Goal: Information Seeking & Learning: Learn about a topic

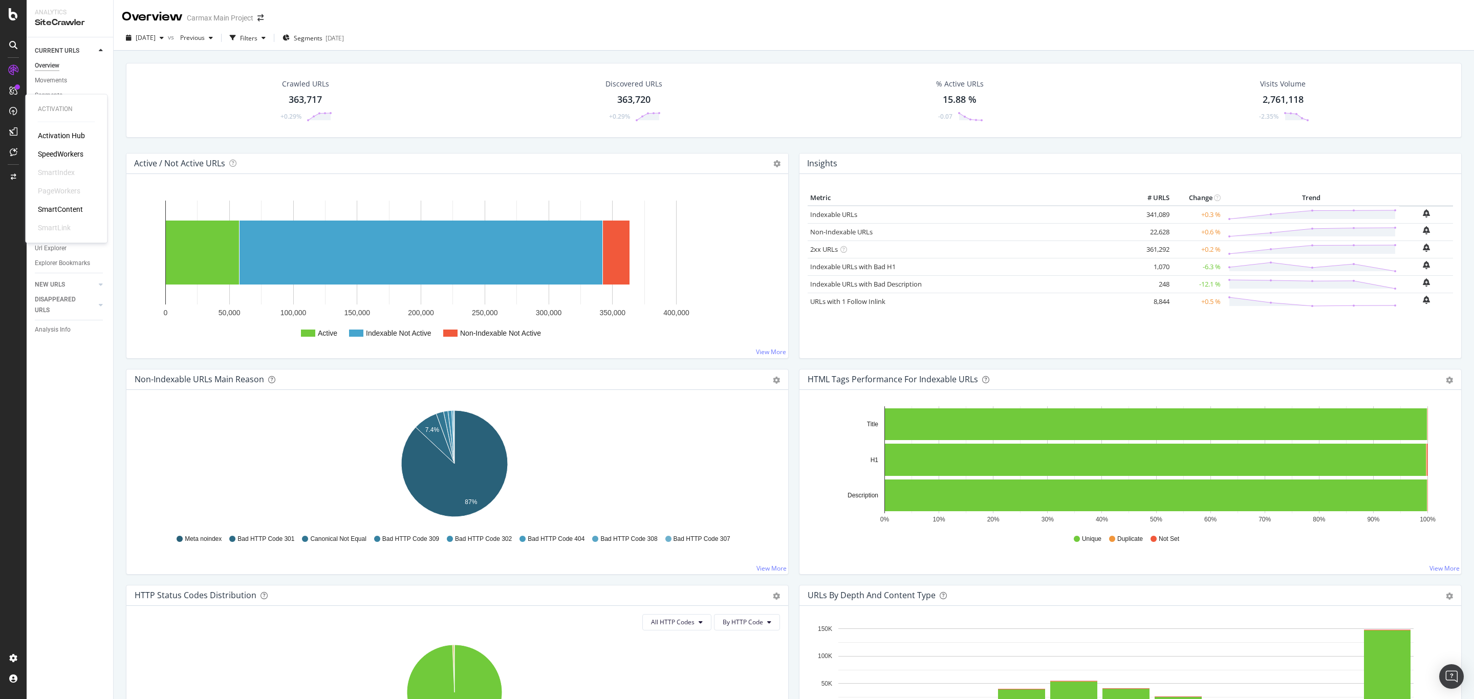
click at [45, 152] on div "SpeedWorkers" at bounding box center [61, 154] width 46 height 10
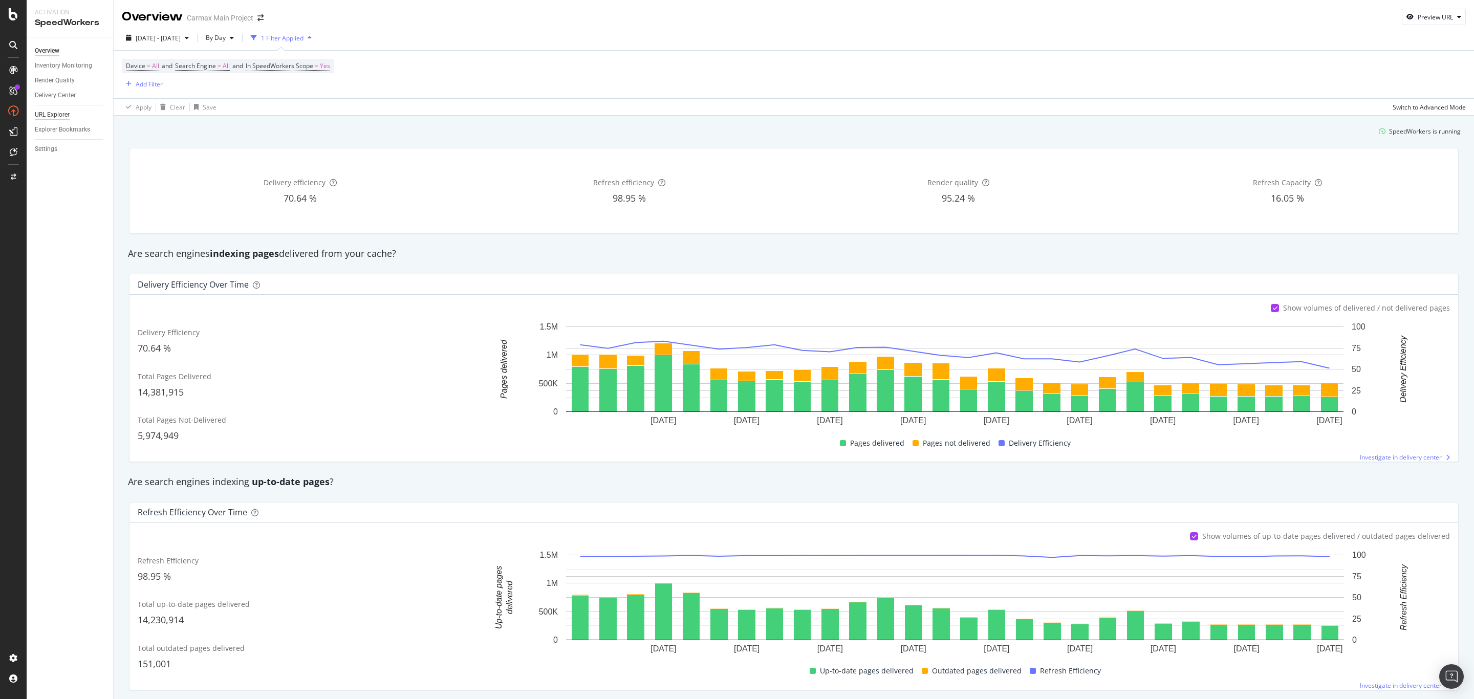
click at [66, 117] on div "URL Explorer" at bounding box center [52, 115] width 35 height 11
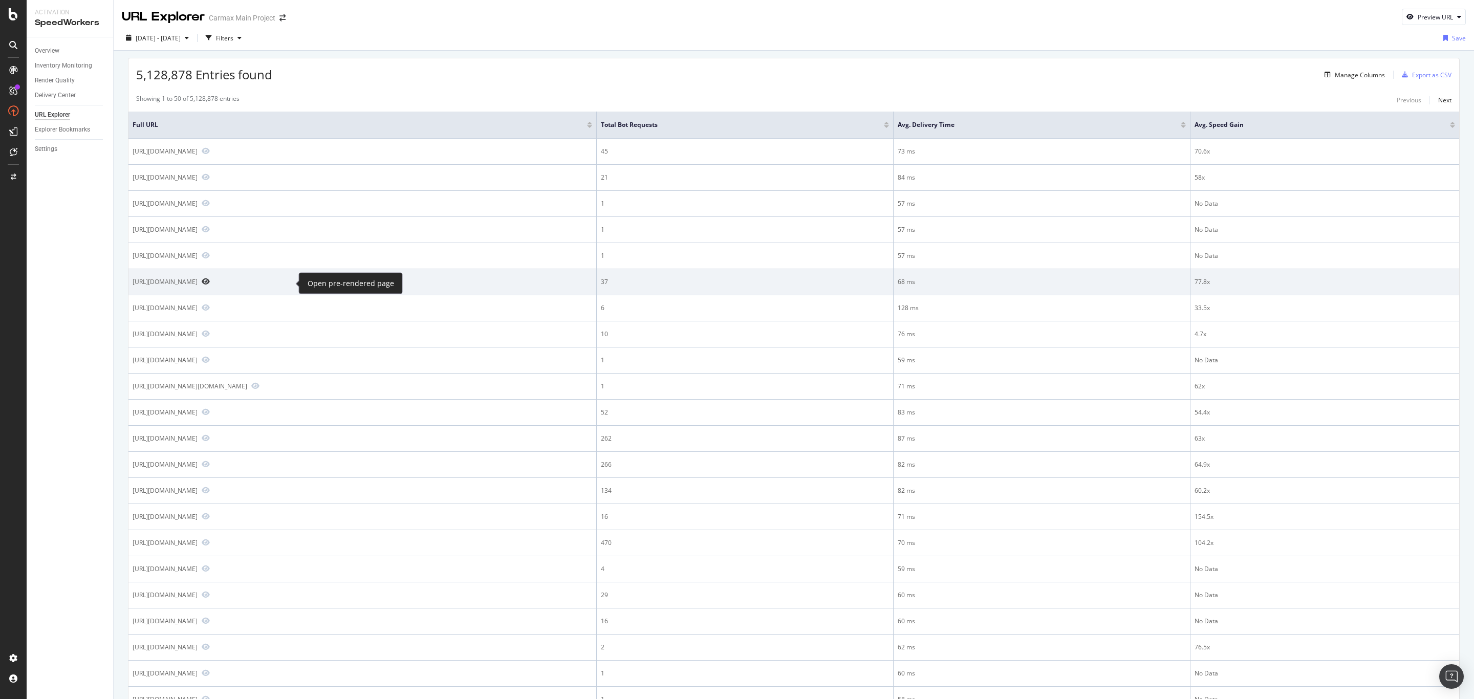
click at [210, 283] on icon "Preview https://www.carmax.com/value/buick/envision/2023" at bounding box center [206, 281] width 8 height 7
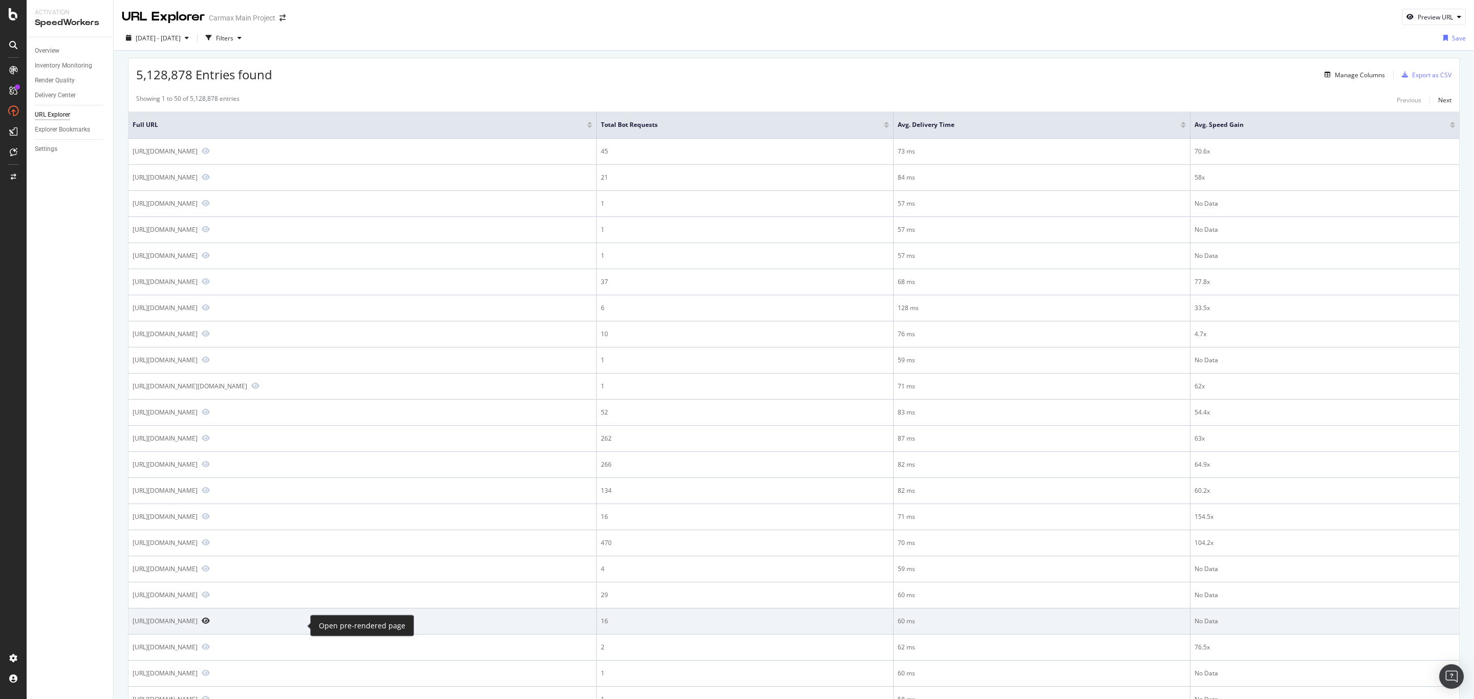
click at [210, 624] on icon "Preview https://www.carmax.com/cars/honda/civic/sport/touring" at bounding box center [206, 620] width 8 height 7
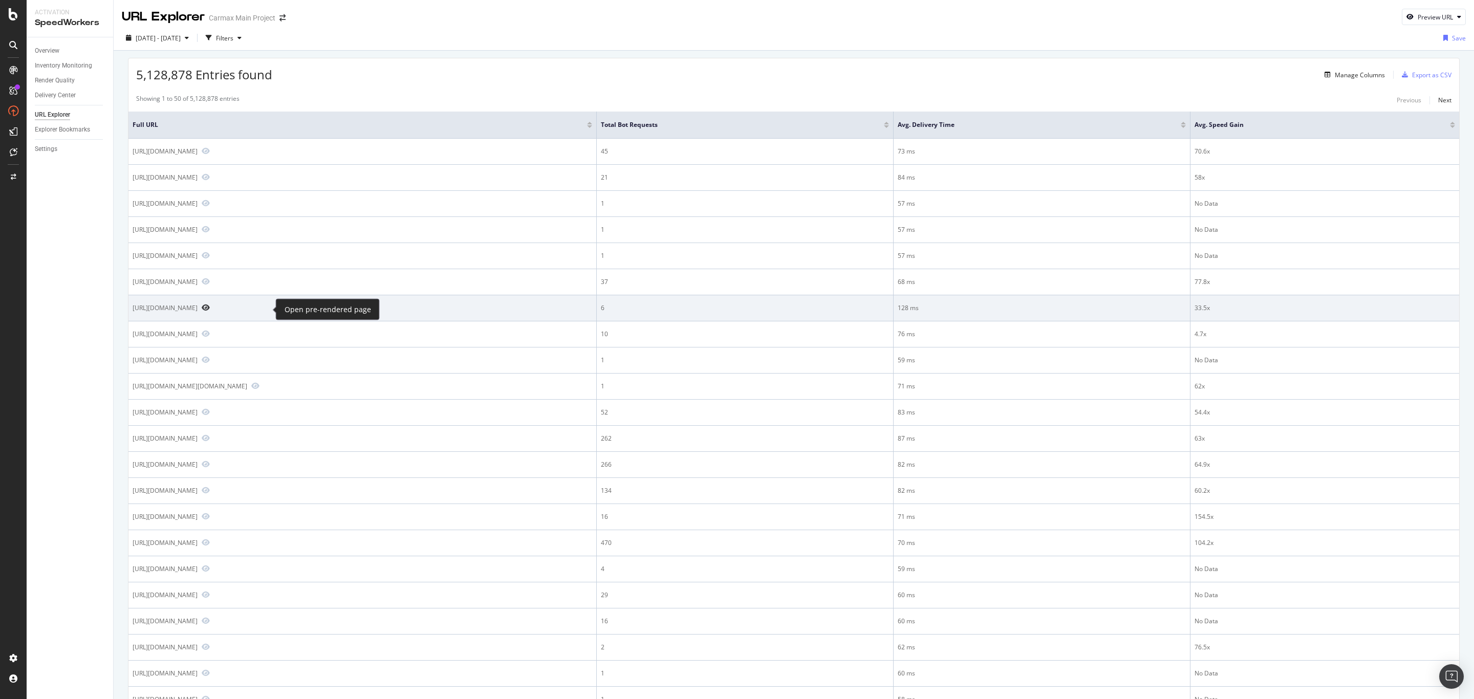
click at [210, 311] on icon "Preview https://www.carmax.com/cars/diesel/terrain" at bounding box center [206, 307] width 8 height 7
click at [210, 310] on icon "Preview https://www.carmax.com/cars/diesel/terrain" at bounding box center [206, 307] width 8 height 7
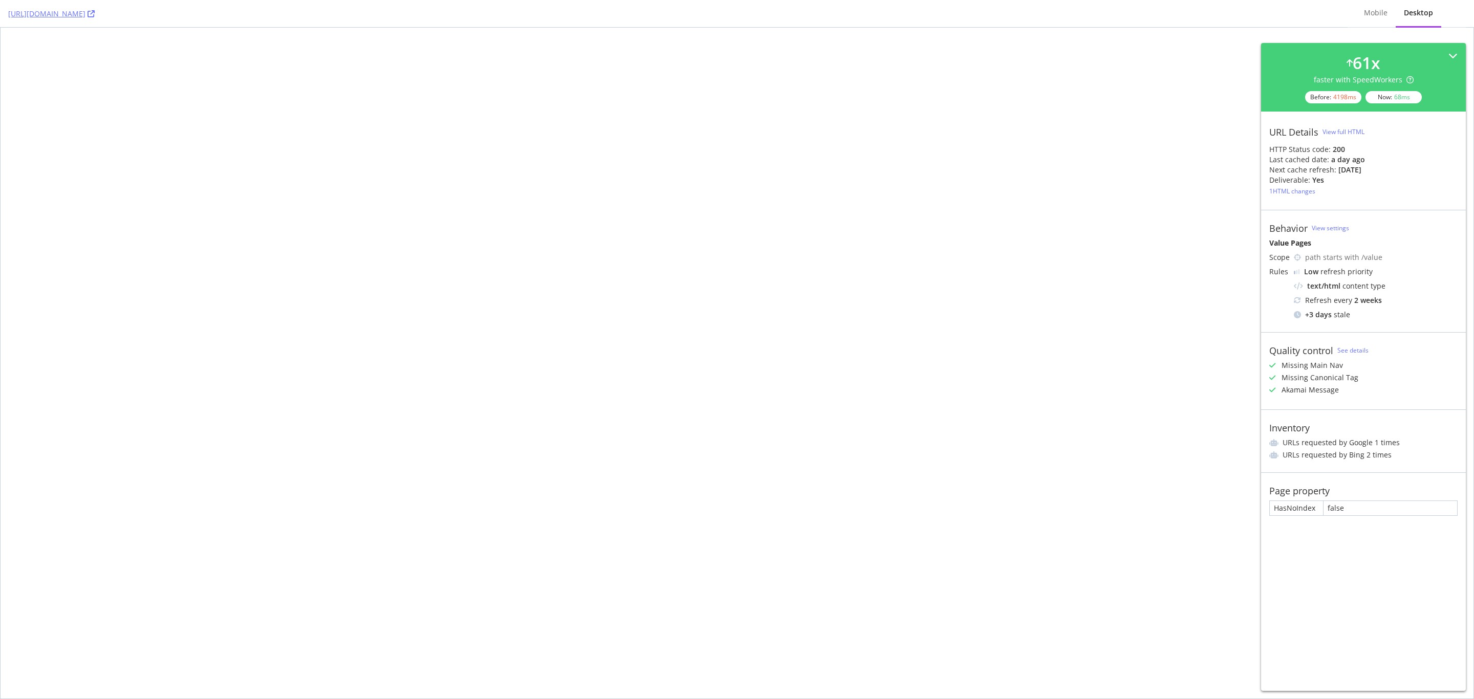
select select "AL"
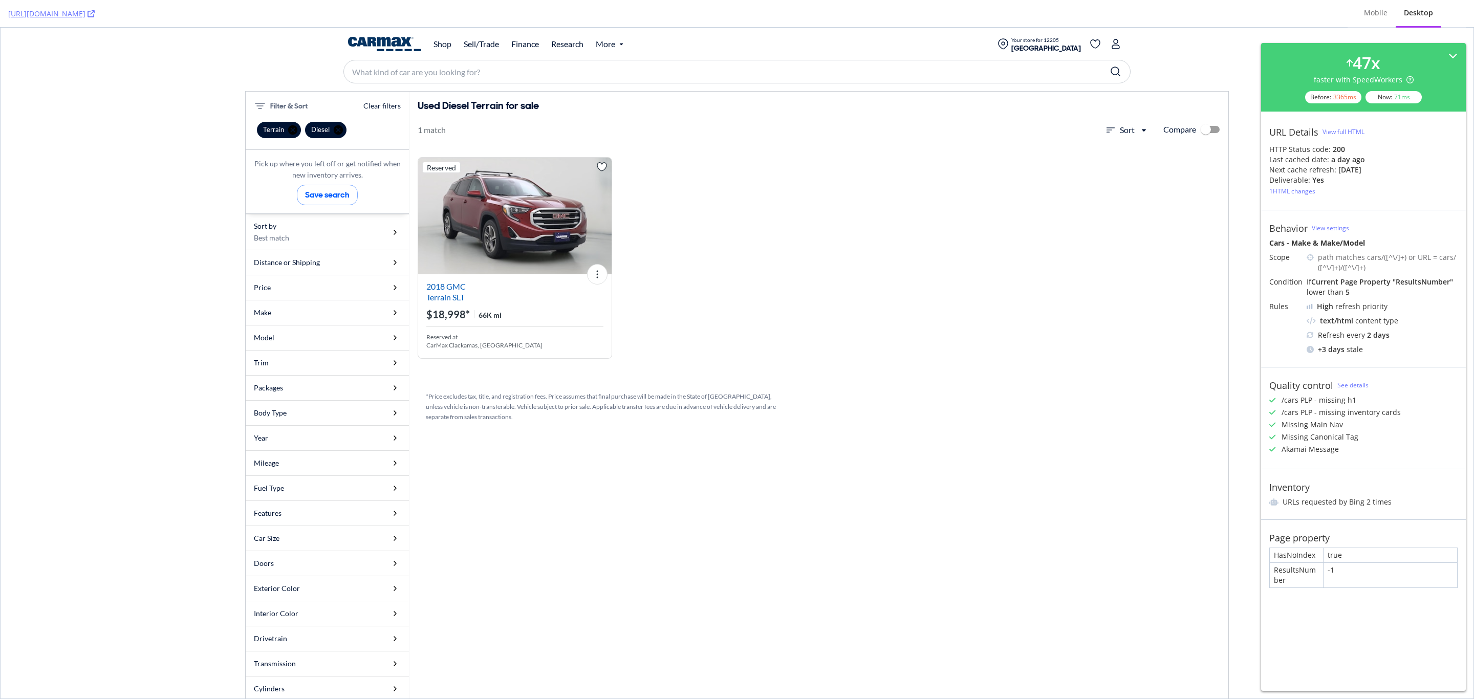
click at [1346, 127] on div "View full HTML" at bounding box center [1343, 131] width 42 height 9
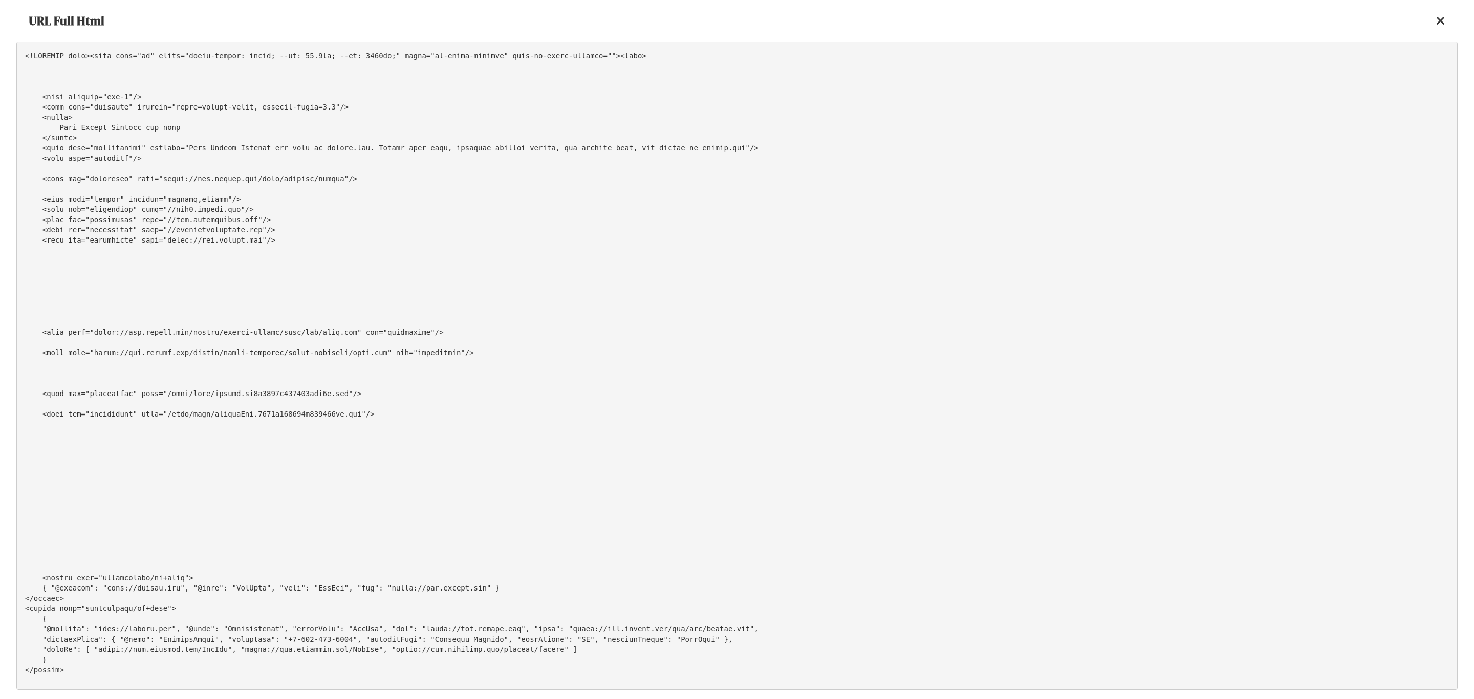
click at [857, 262] on pre at bounding box center [736, 366] width 1441 height 648
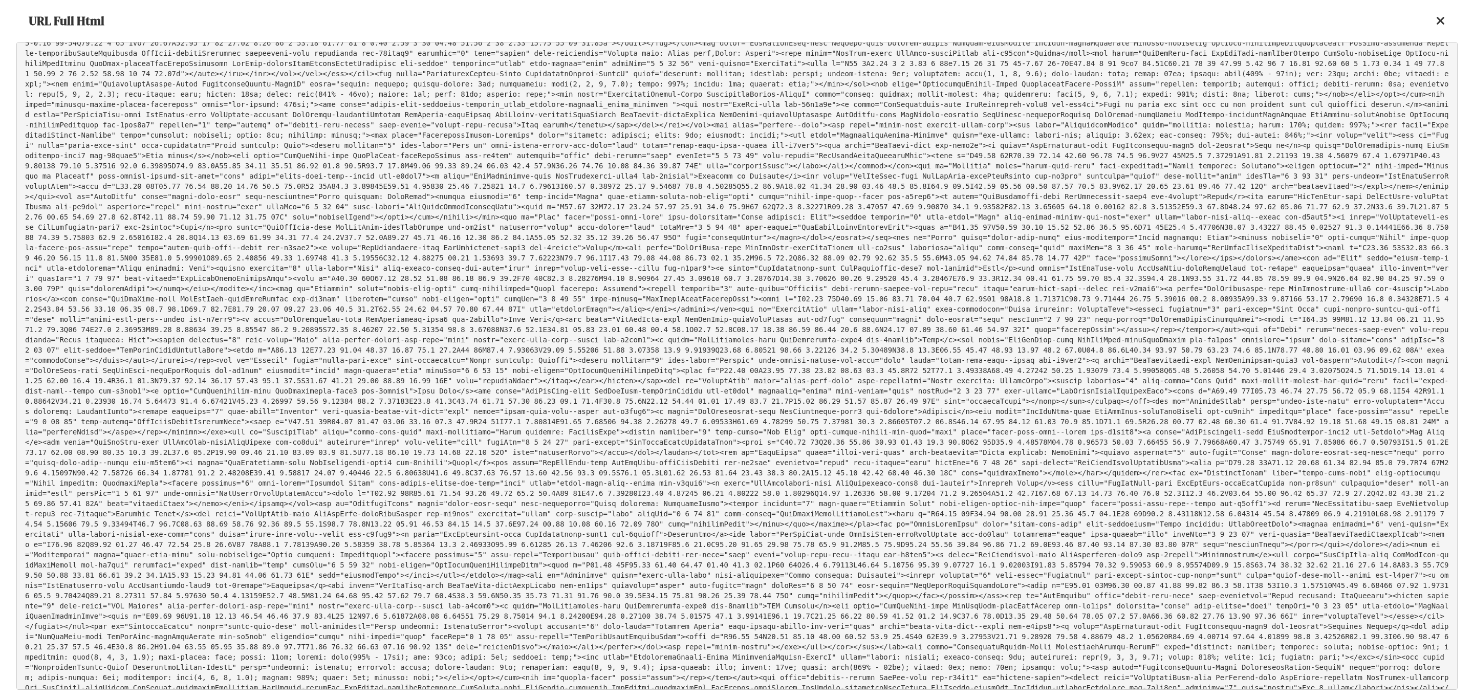
scroll to position [8291, 0]
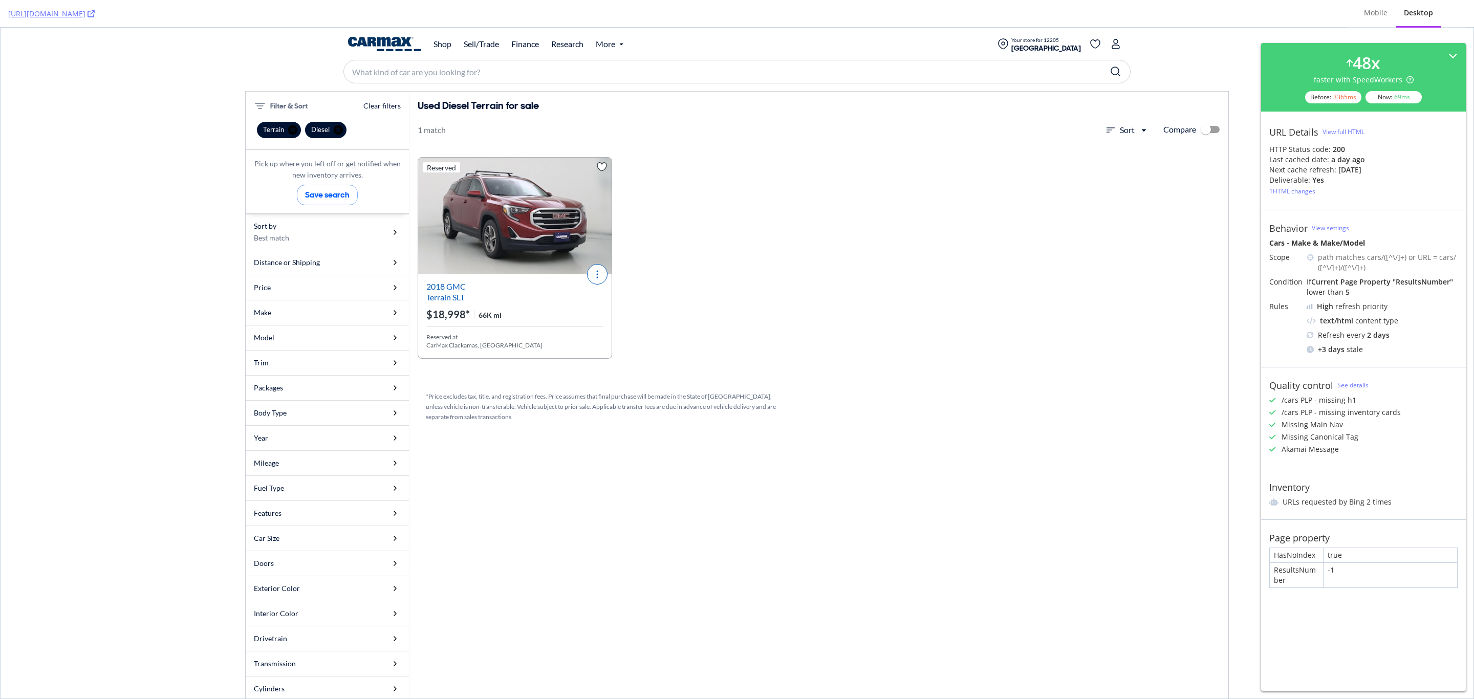
click at [594, 276] on button "More Actions" at bounding box center [597, 274] width 20 height 20
click at [592, 272] on button "More Actions" at bounding box center [597, 274] width 20 height 20
click at [594, 278] on button "More Actions" at bounding box center [597, 274] width 20 height 20
click at [982, 189] on div "1 HTML changes" at bounding box center [1292, 191] width 46 height 9
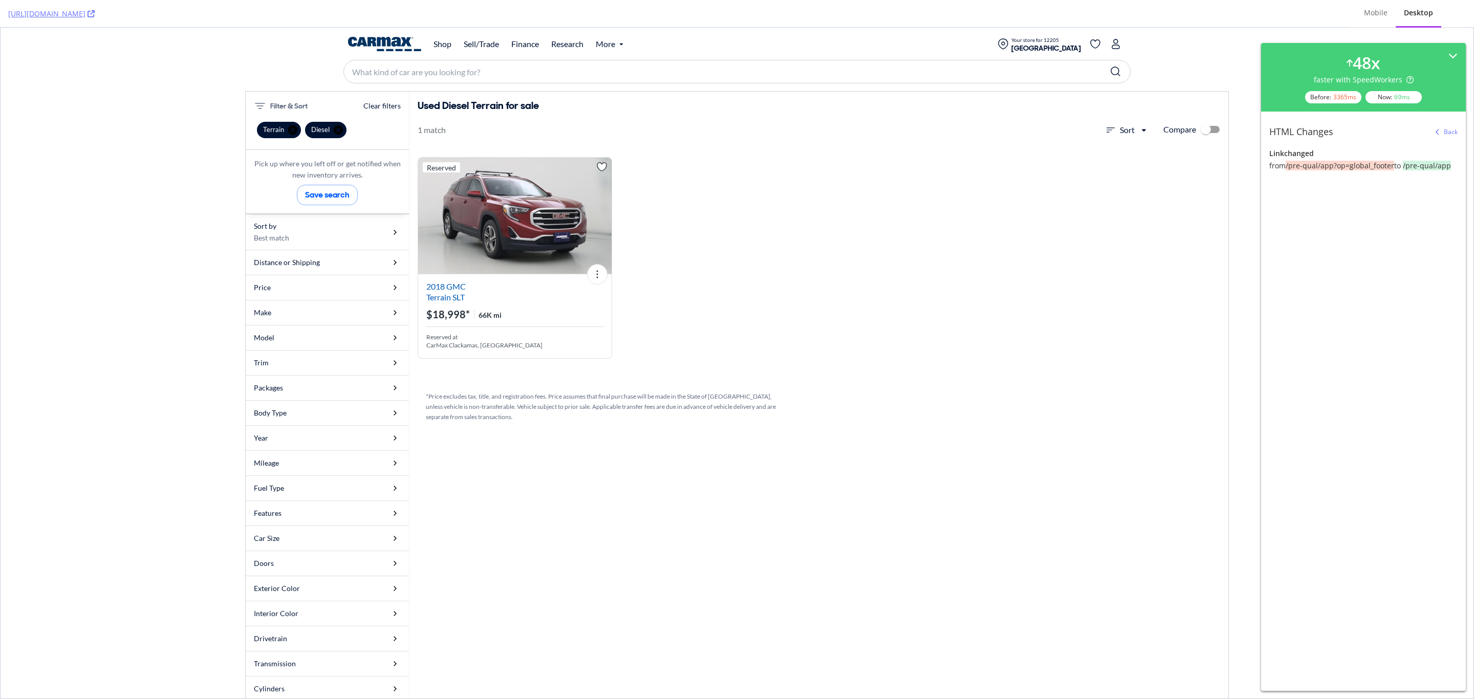
click at [982, 131] on div "Back" at bounding box center [1451, 131] width 14 height 9
